Goal: Find specific fact

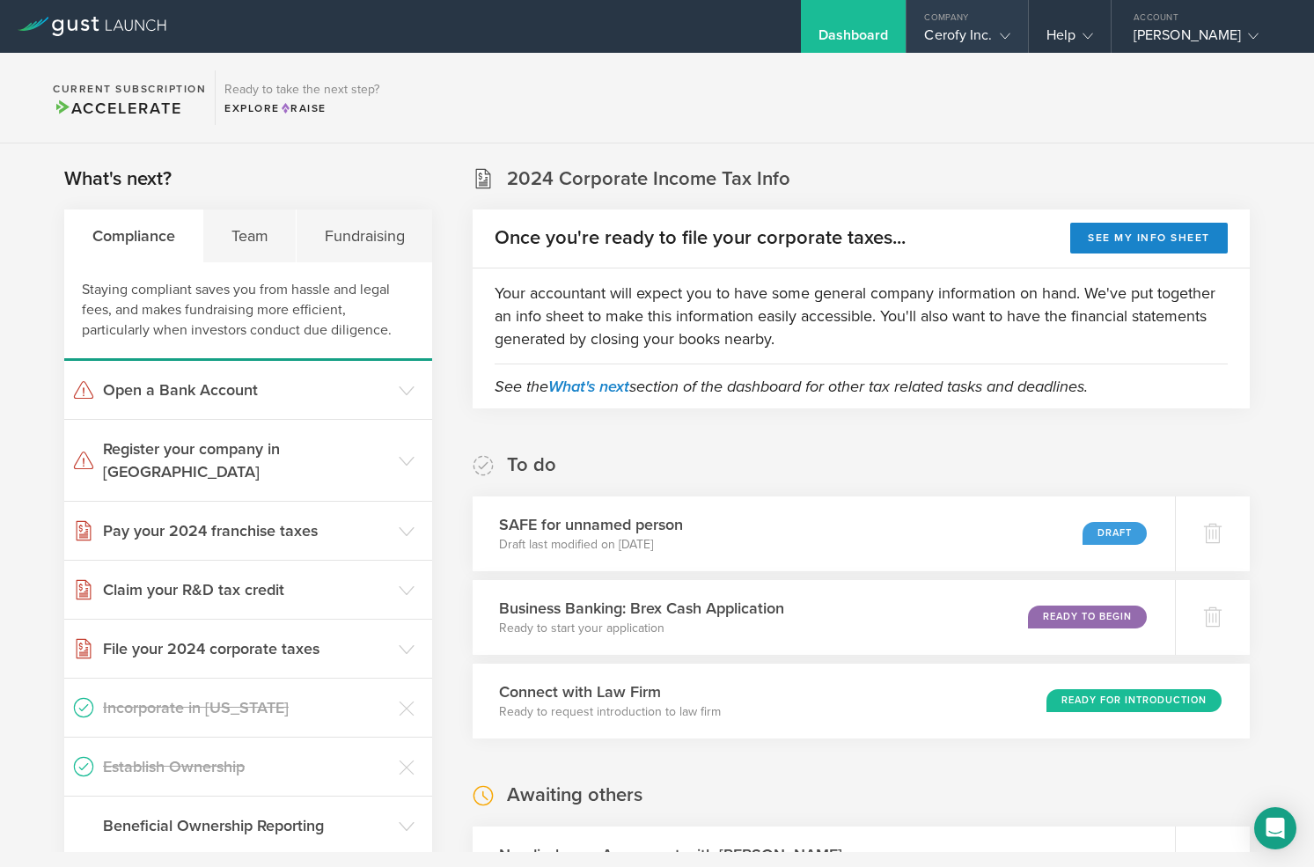
click at [956, 26] on div "Cerofy Inc." at bounding box center [966, 39] width 85 height 26
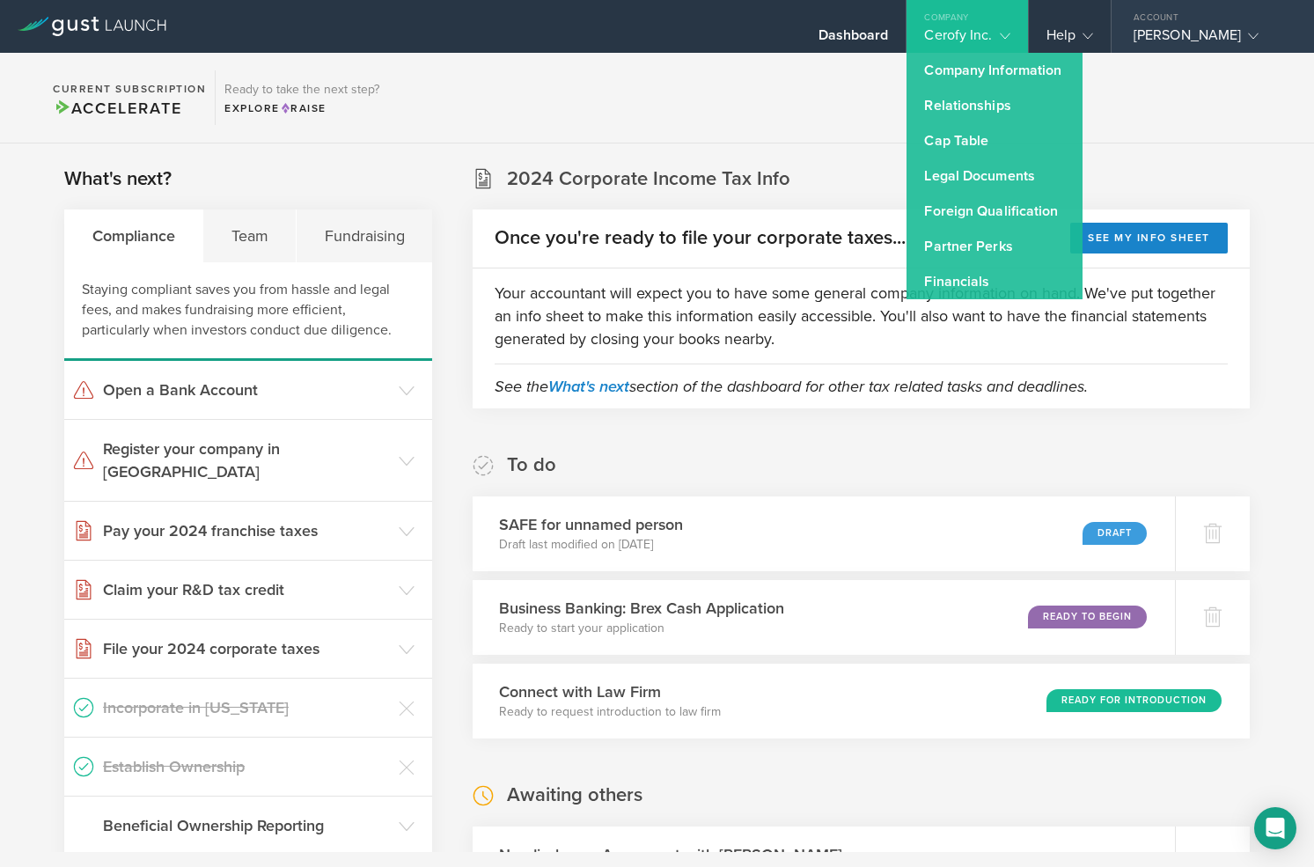
click at [1152, 7] on div "Account" at bounding box center [1213, 13] width 202 height 26
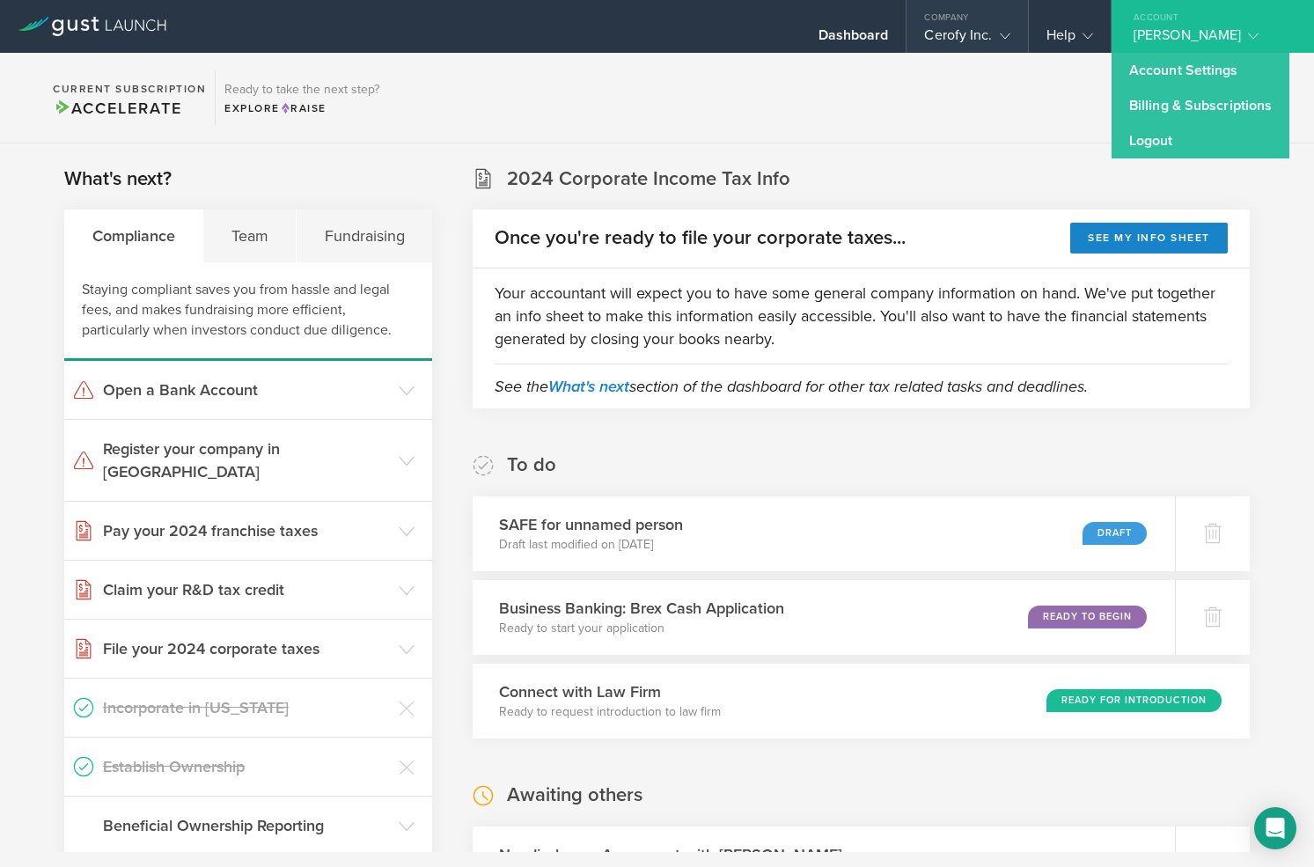
click at [984, 31] on div "Cerofy Inc." at bounding box center [966, 39] width 85 height 26
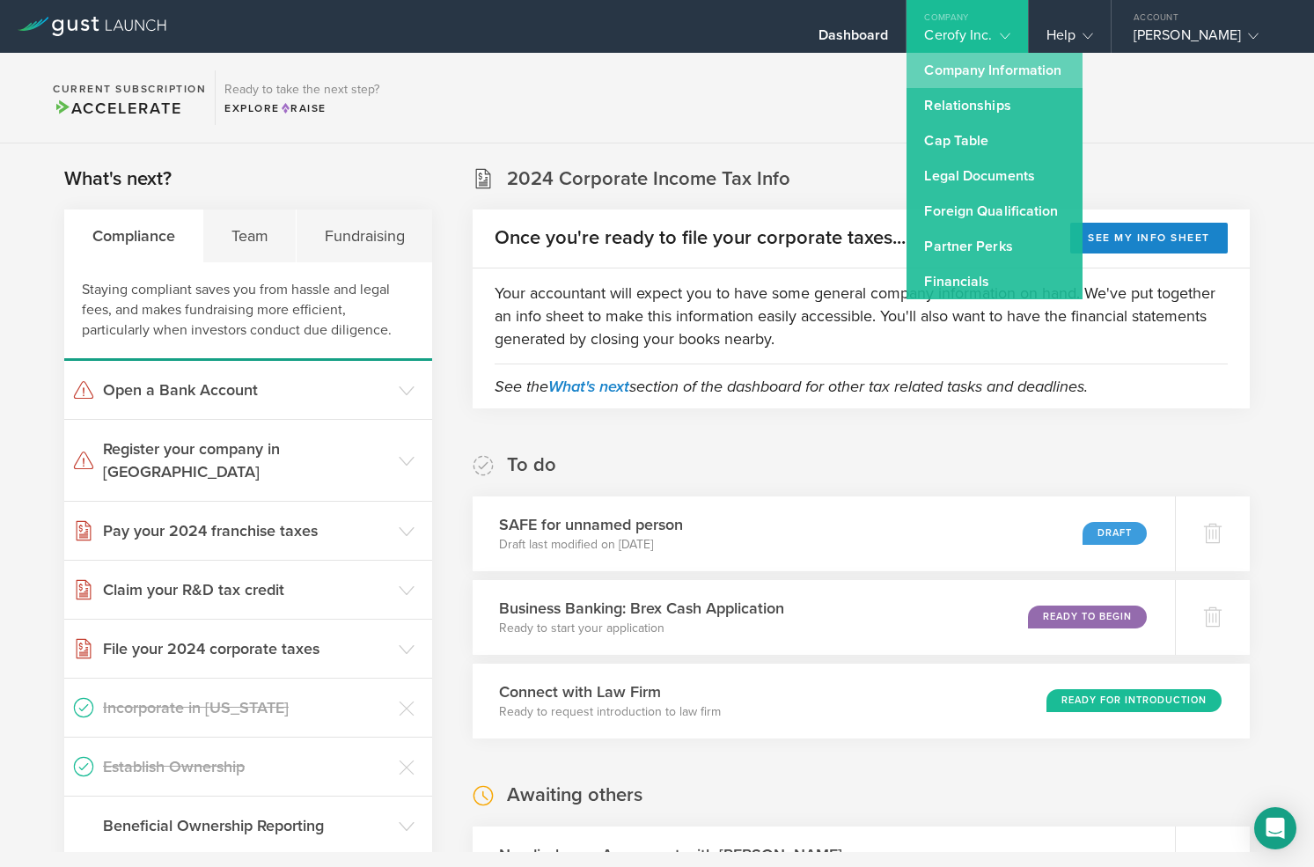
click at [993, 79] on link "Company Information" at bounding box center [995, 70] width 176 height 35
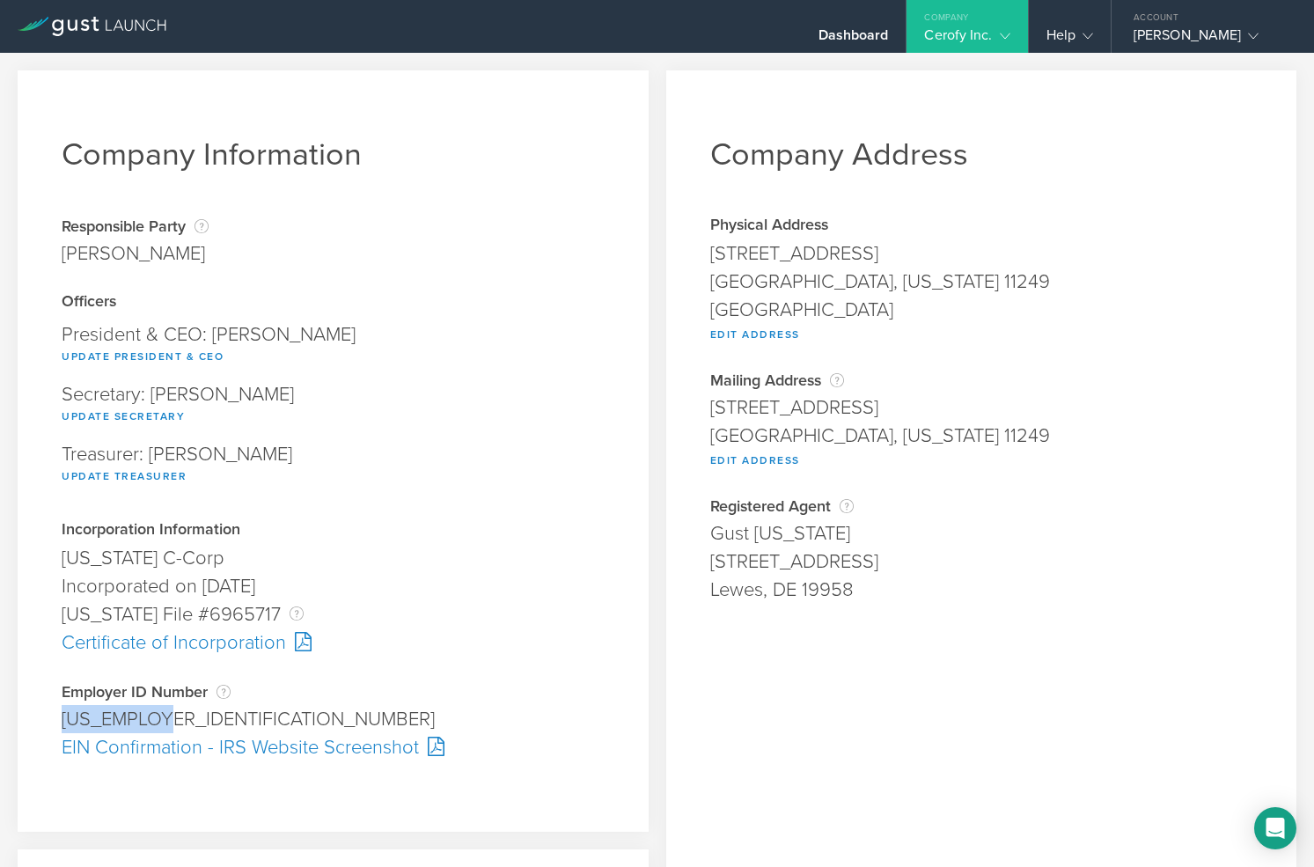
drag, startPoint x: 165, startPoint y: 720, endPoint x: 57, endPoint y: 721, distance: 108.3
click at [57, 721] on div "Company Information Responsible Party The name of the party responsible for fil…" at bounding box center [333, 450] width 631 height 761
copy div "[US_EMPLOYER_IDENTIFICATION_NUMBER]"
